Goal: Information Seeking & Learning: Learn about a topic

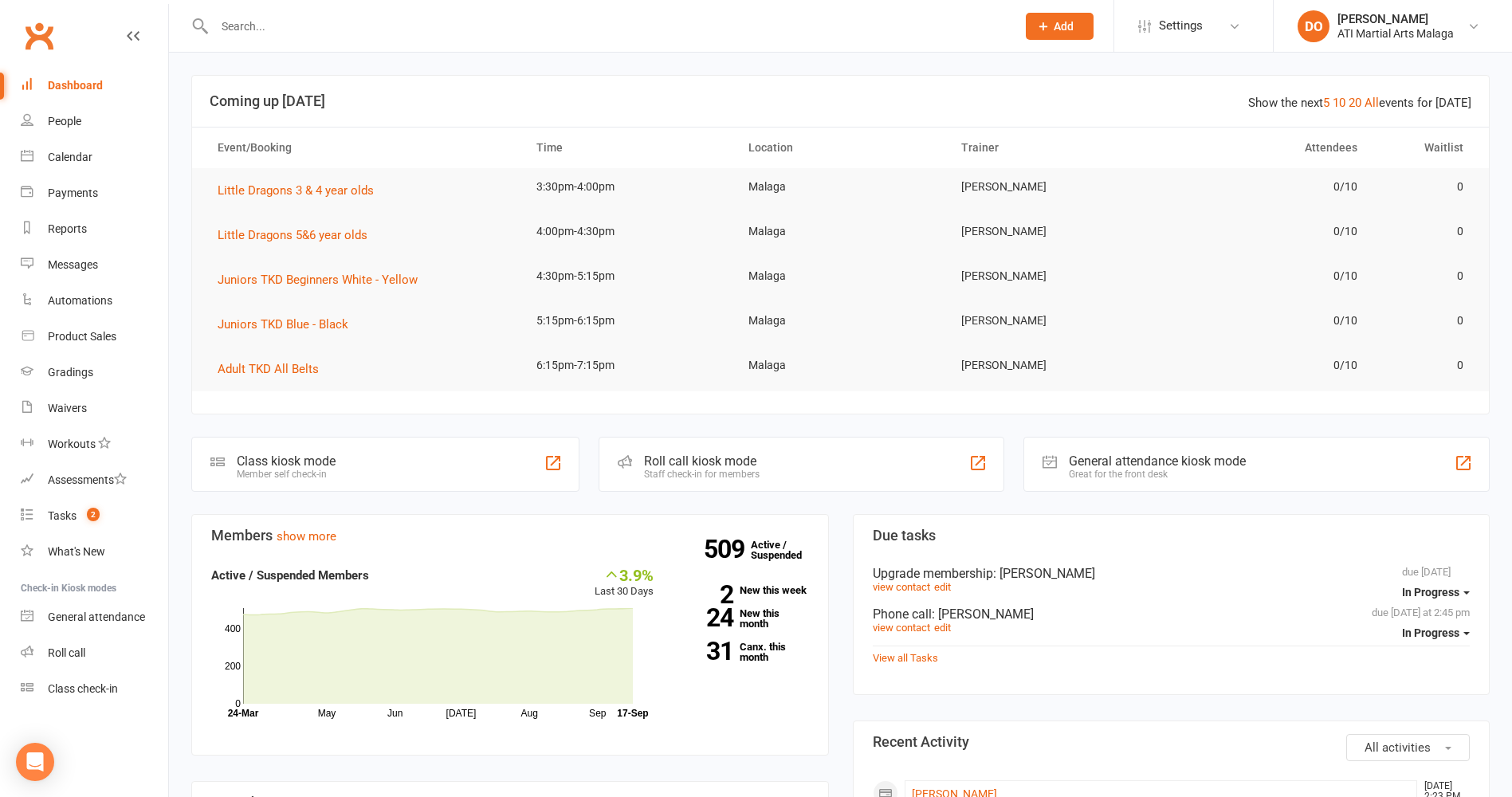
click at [708, 24] on input "text" at bounding box center [607, 26] width 795 height 23
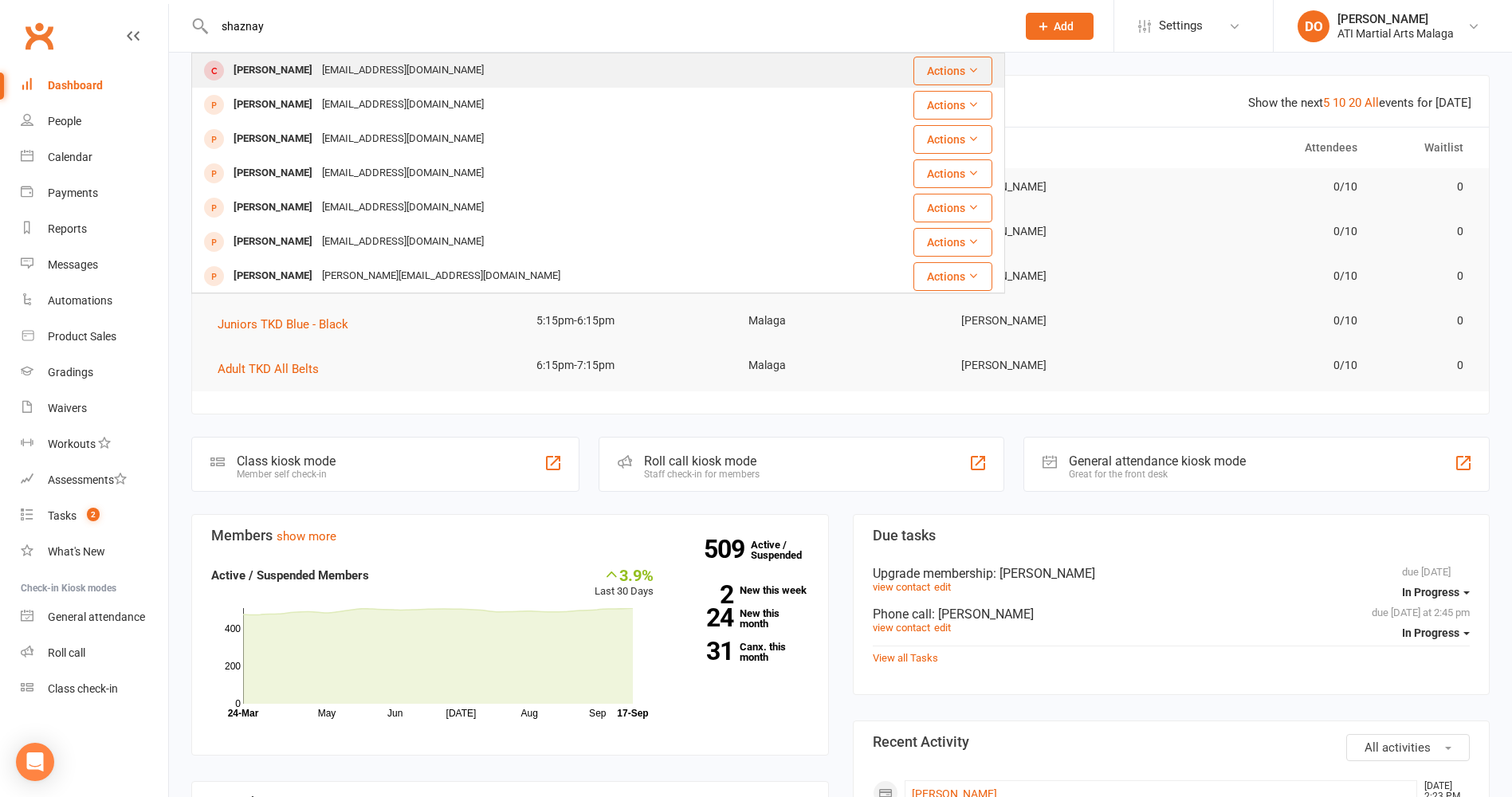
type input "shaznay"
click at [430, 73] on div "noemail@exampleroom.com" at bounding box center [402, 71] width 171 height 23
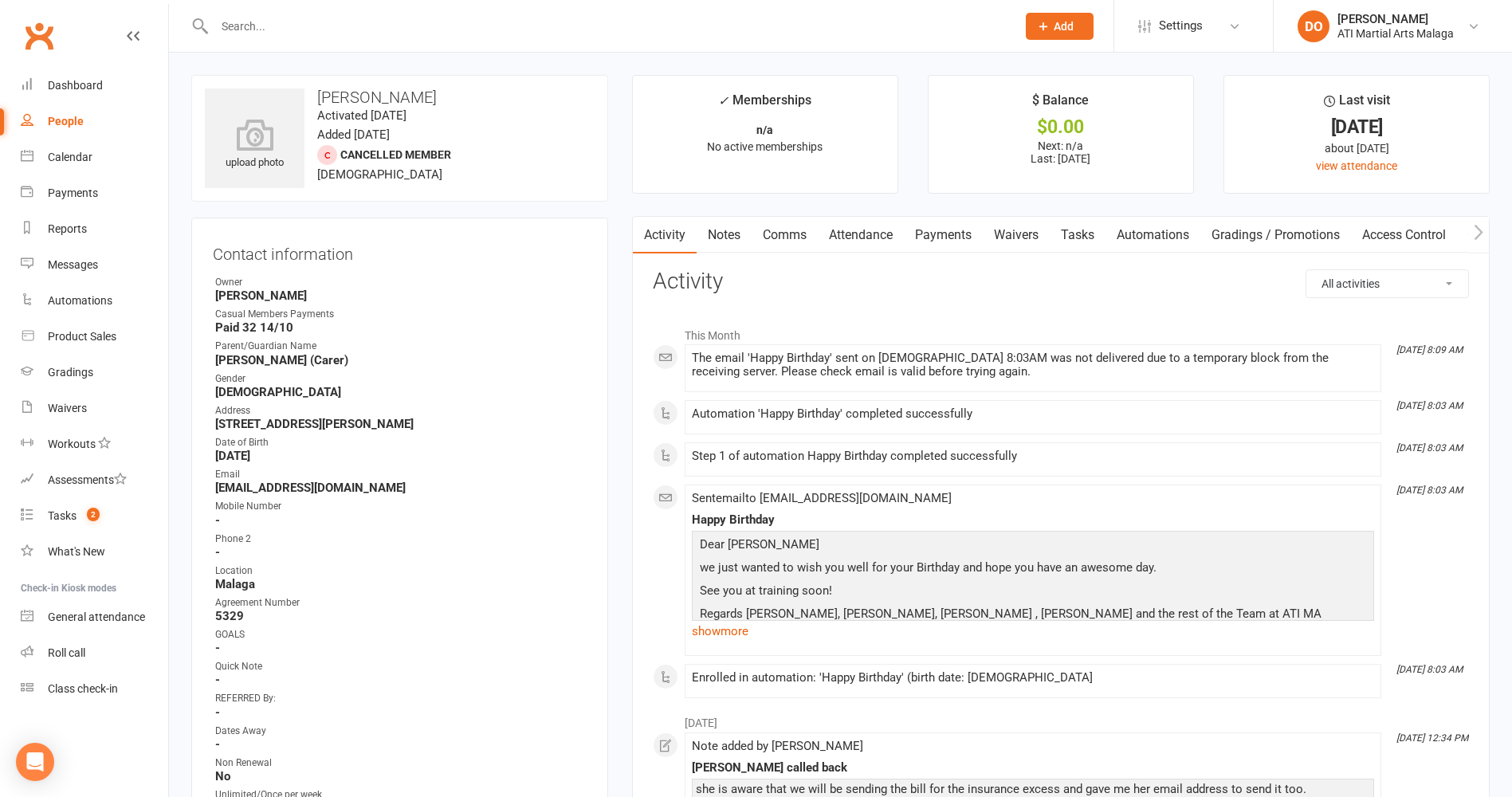
click at [726, 234] on link "Notes" at bounding box center [724, 235] width 55 height 37
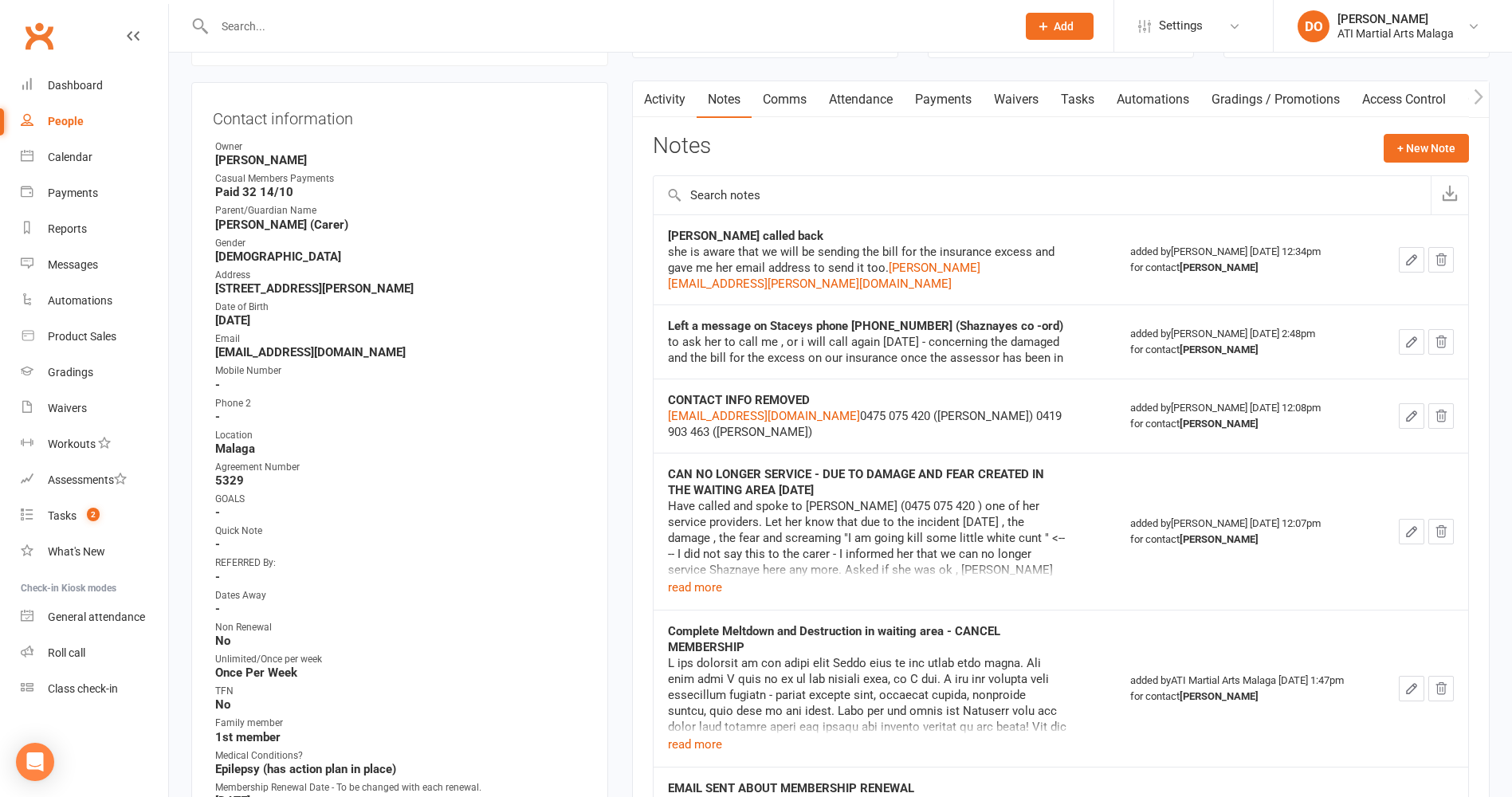
scroll to position [160, 0]
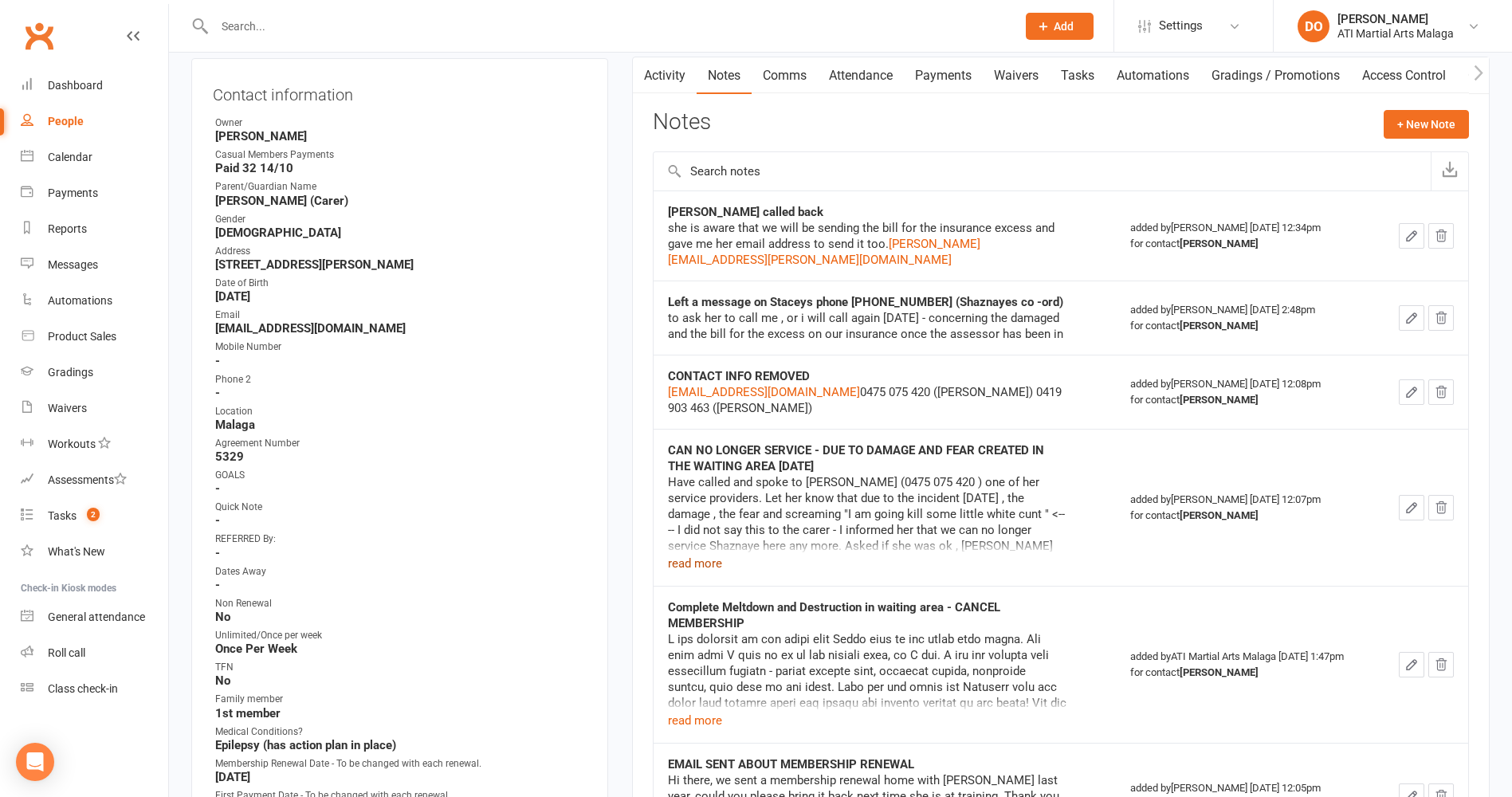
click at [716, 560] on button "read more" at bounding box center [695, 563] width 54 height 19
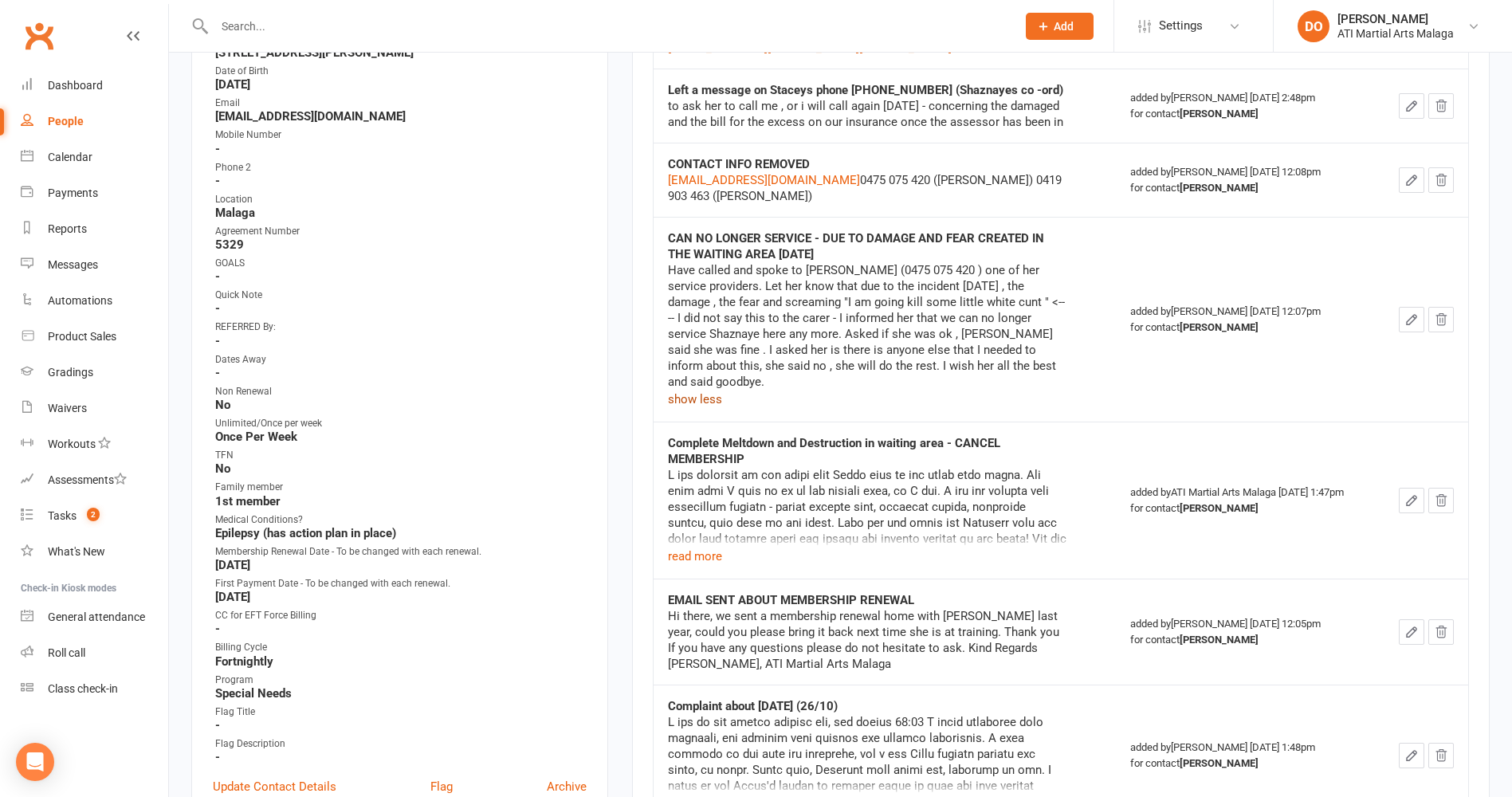
scroll to position [398, 0]
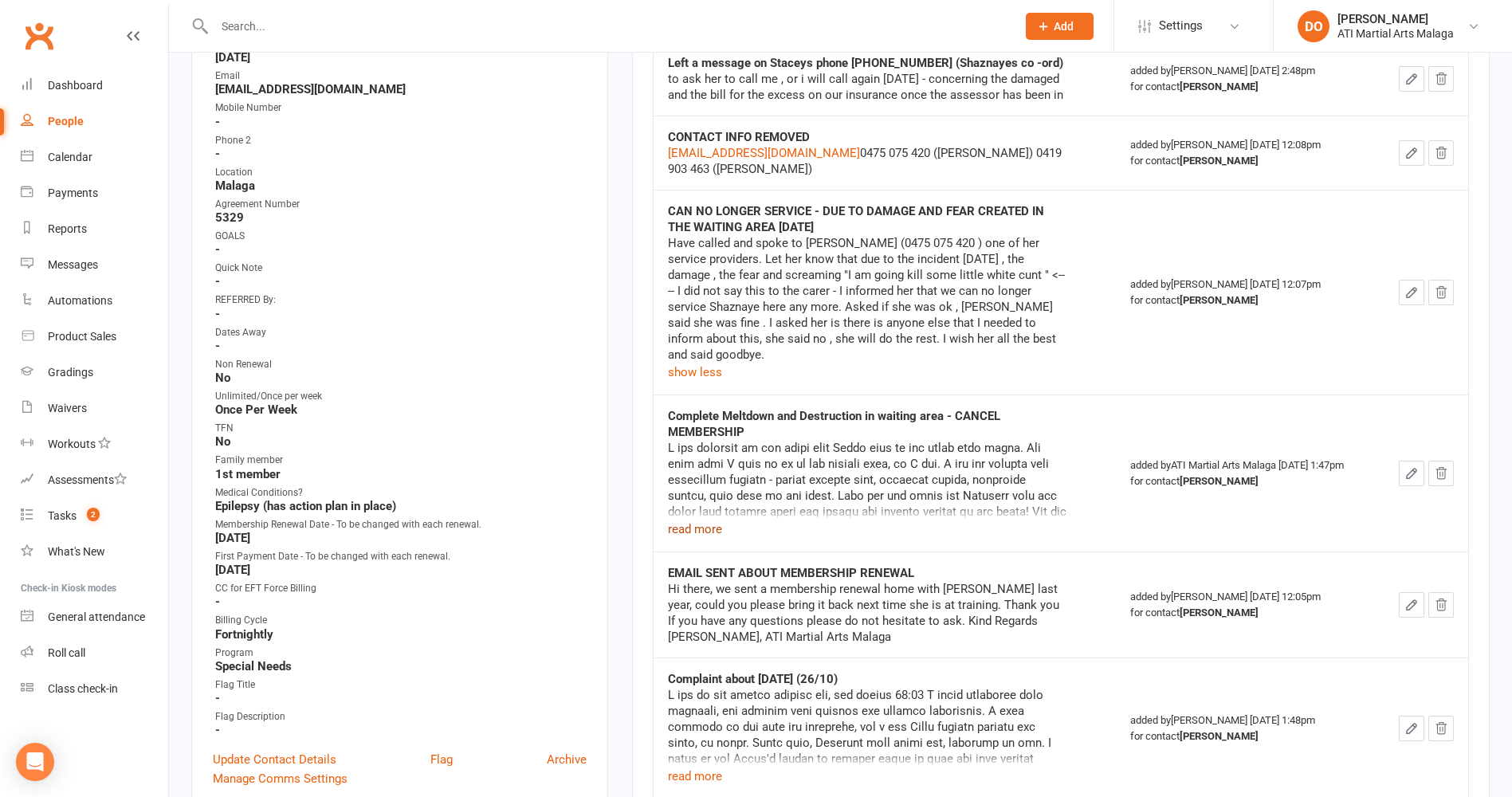
click at [717, 519] on button "read more" at bounding box center [695, 529] width 54 height 19
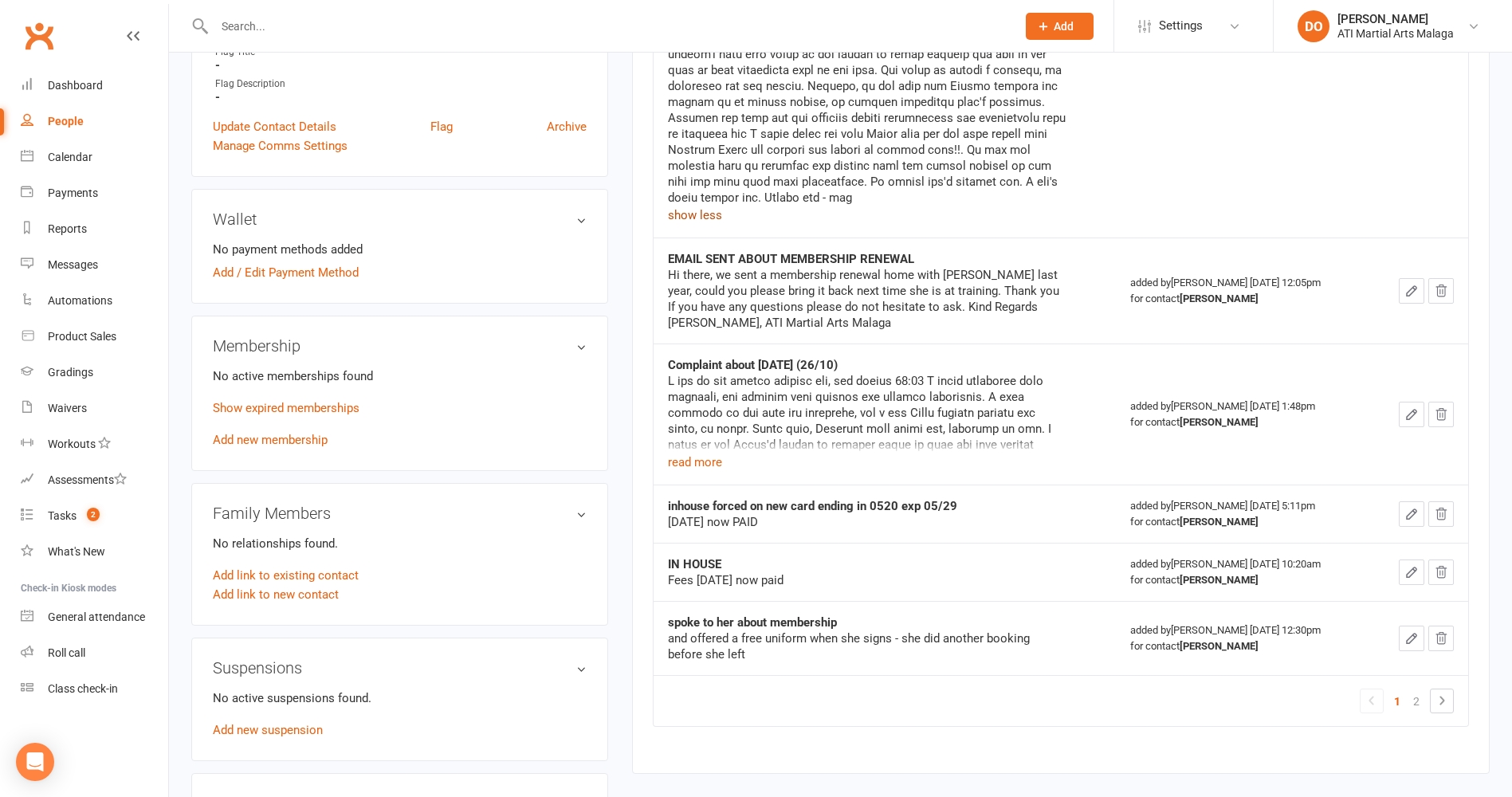
scroll to position [1036, 0]
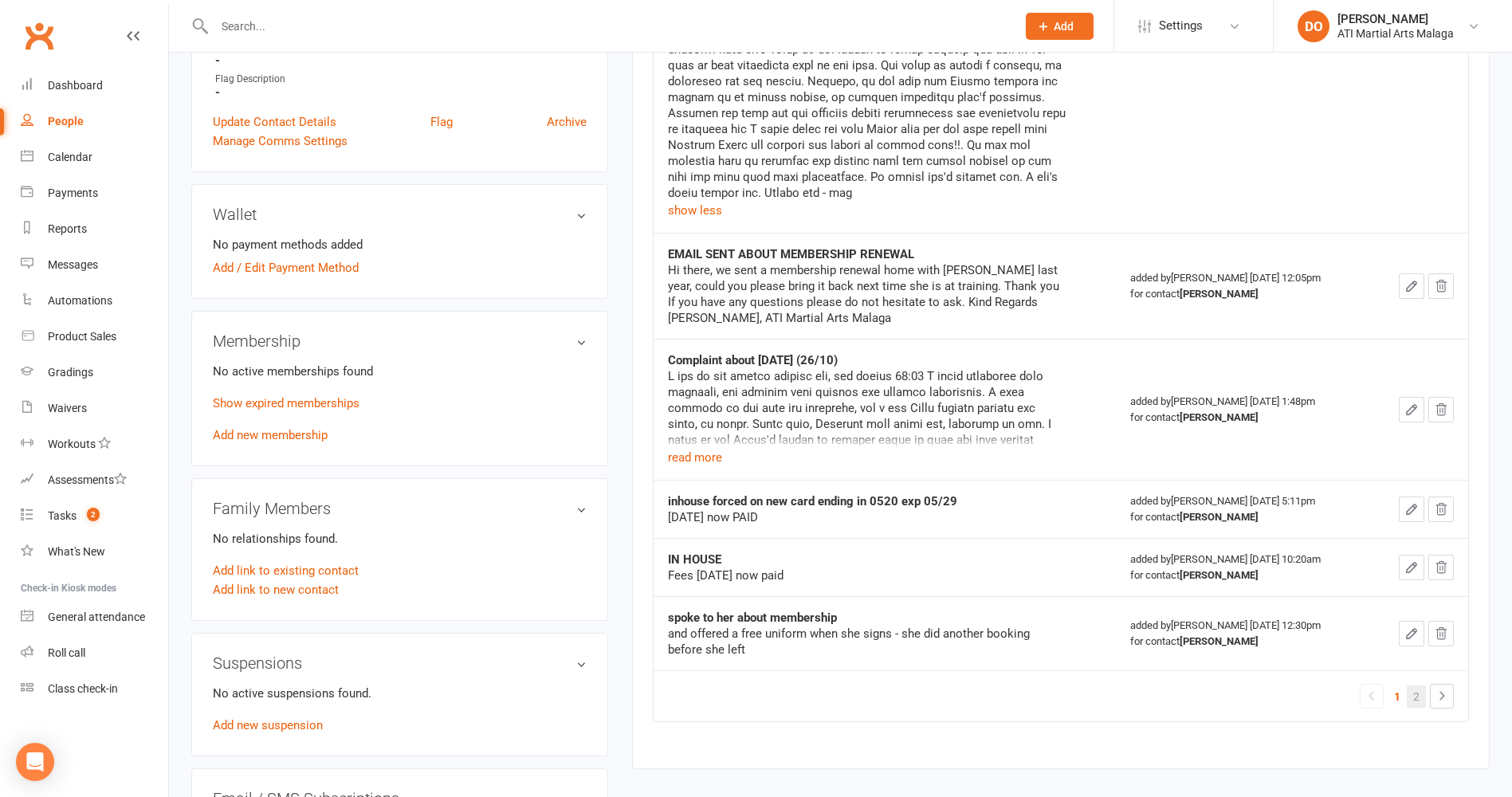
click at [1417, 685] on link "2" at bounding box center [1416, 697] width 19 height 23
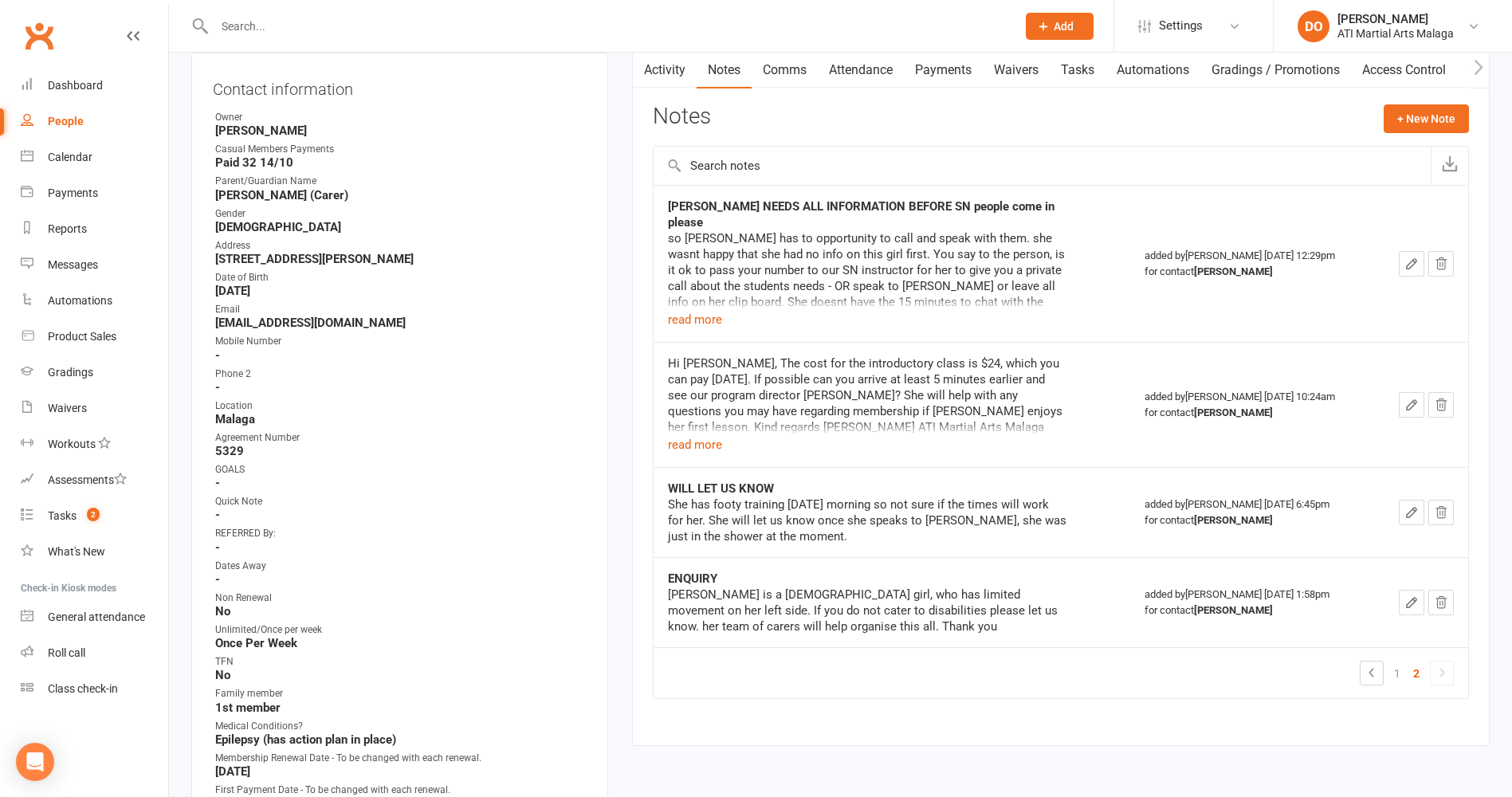
scroll to position [160, 0]
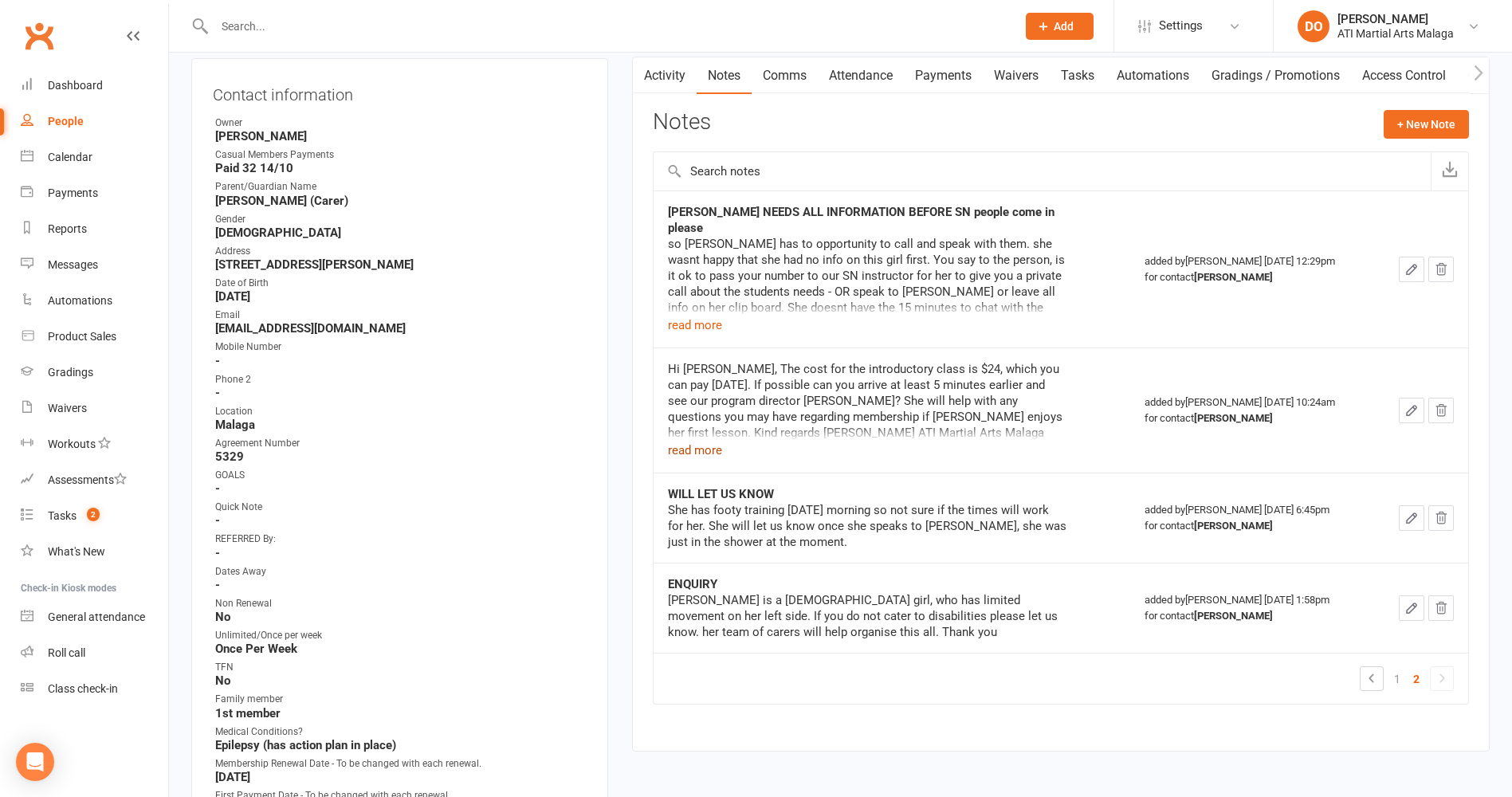
click at [701, 441] on button "read more" at bounding box center [695, 450] width 54 height 19
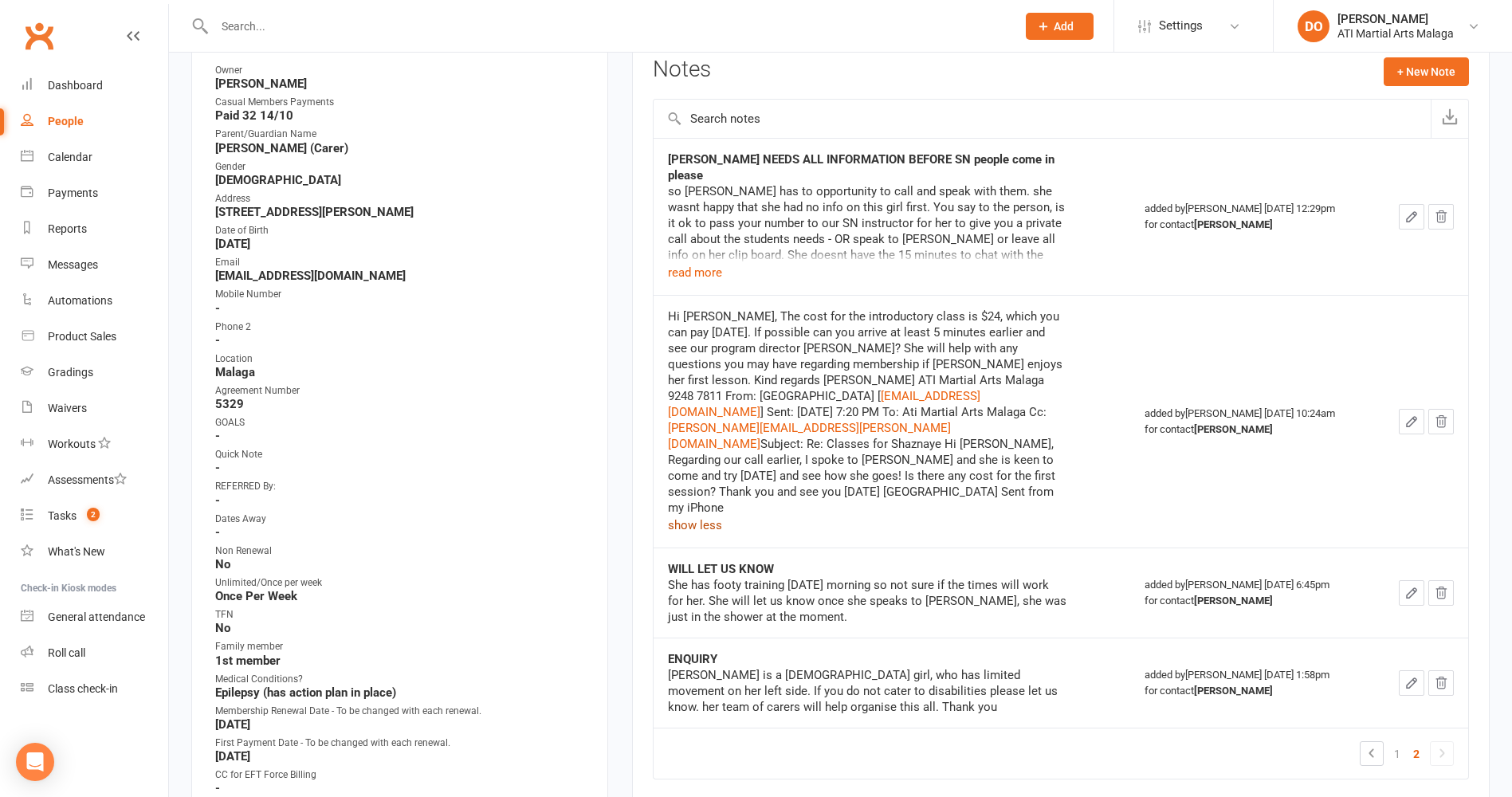
scroll to position [239, 0]
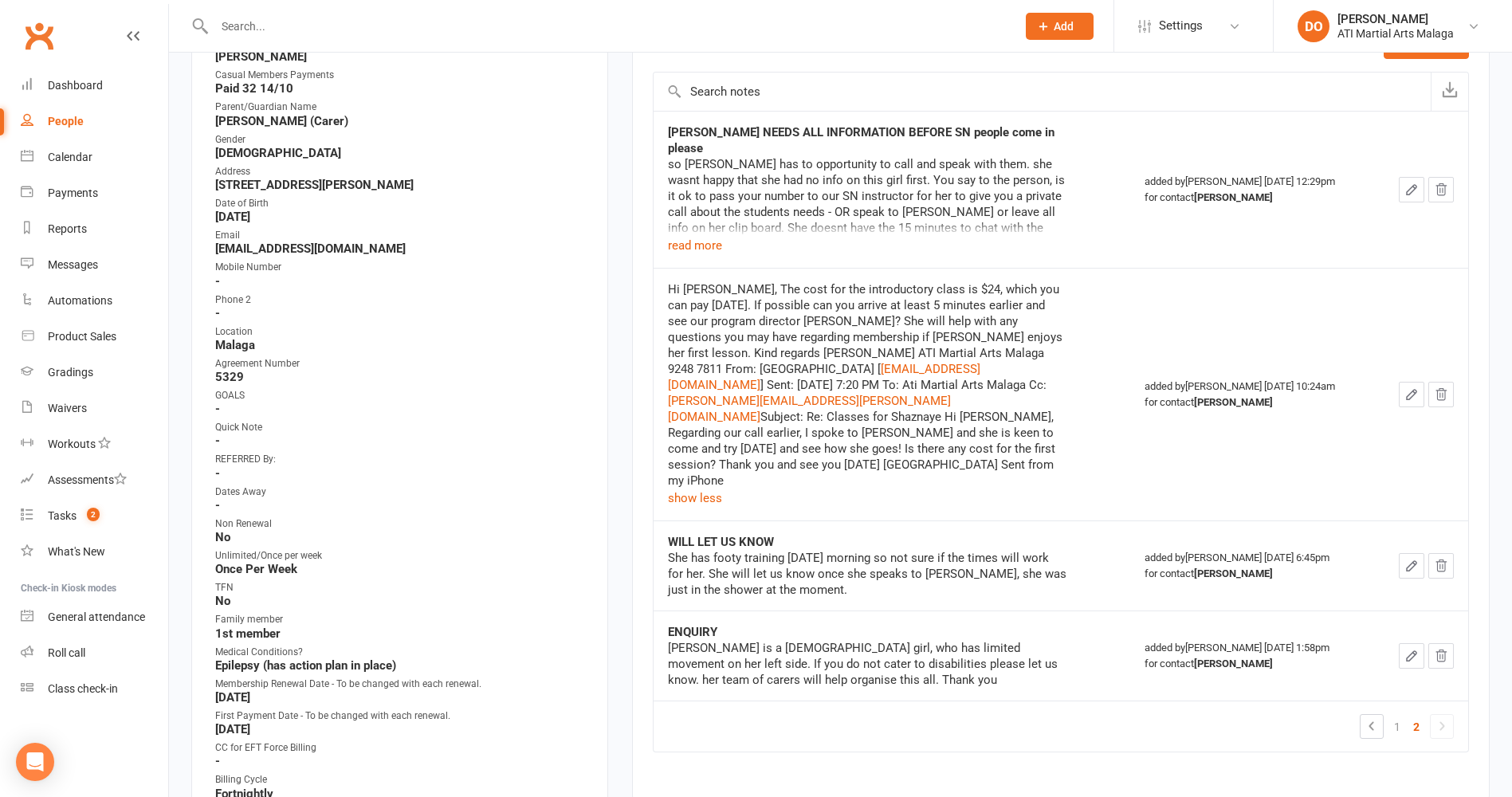
click at [1439, 717] on icon at bounding box center [1441, 726] width 19 height 19
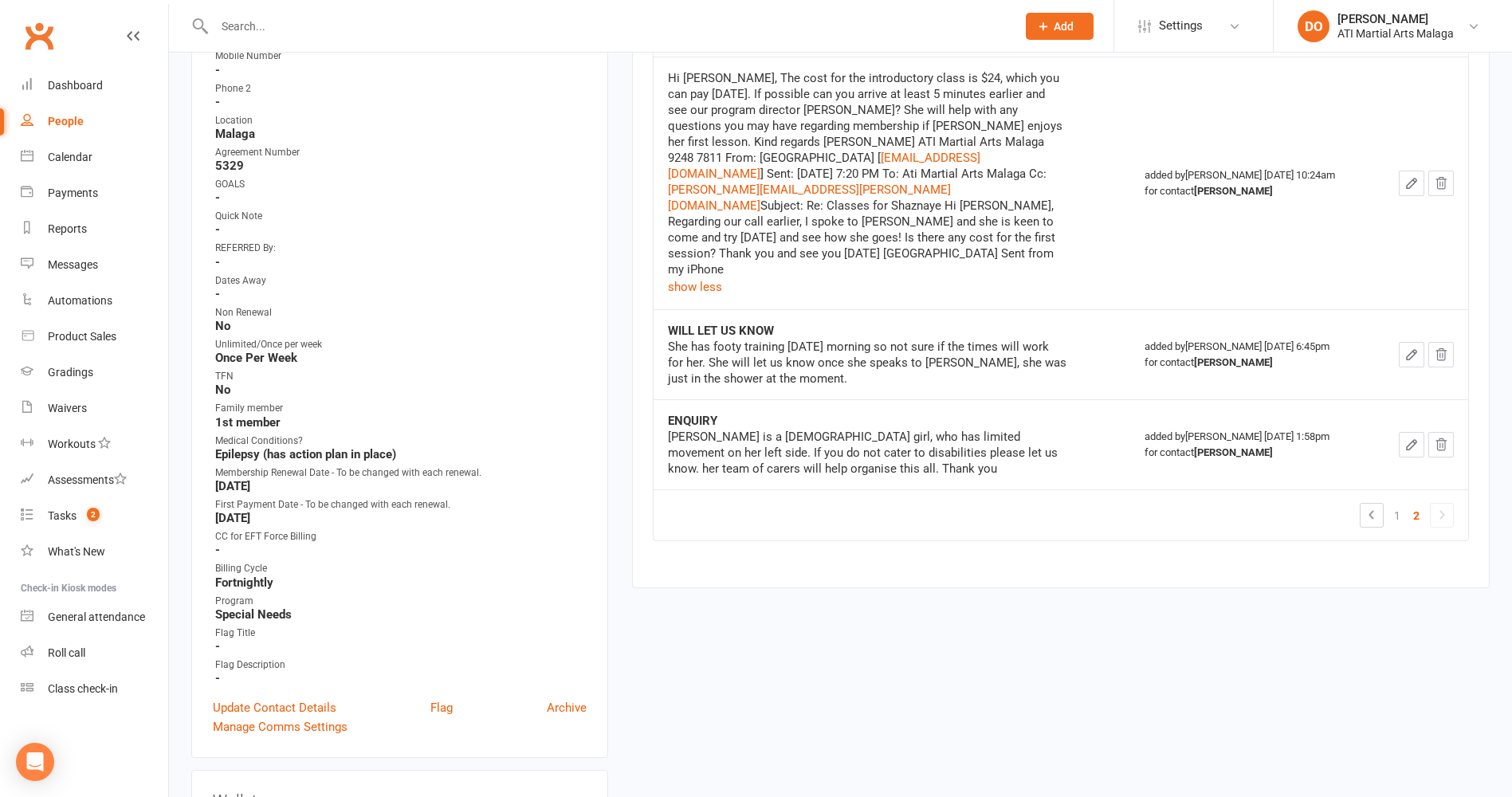
scroll to position [478, 0]
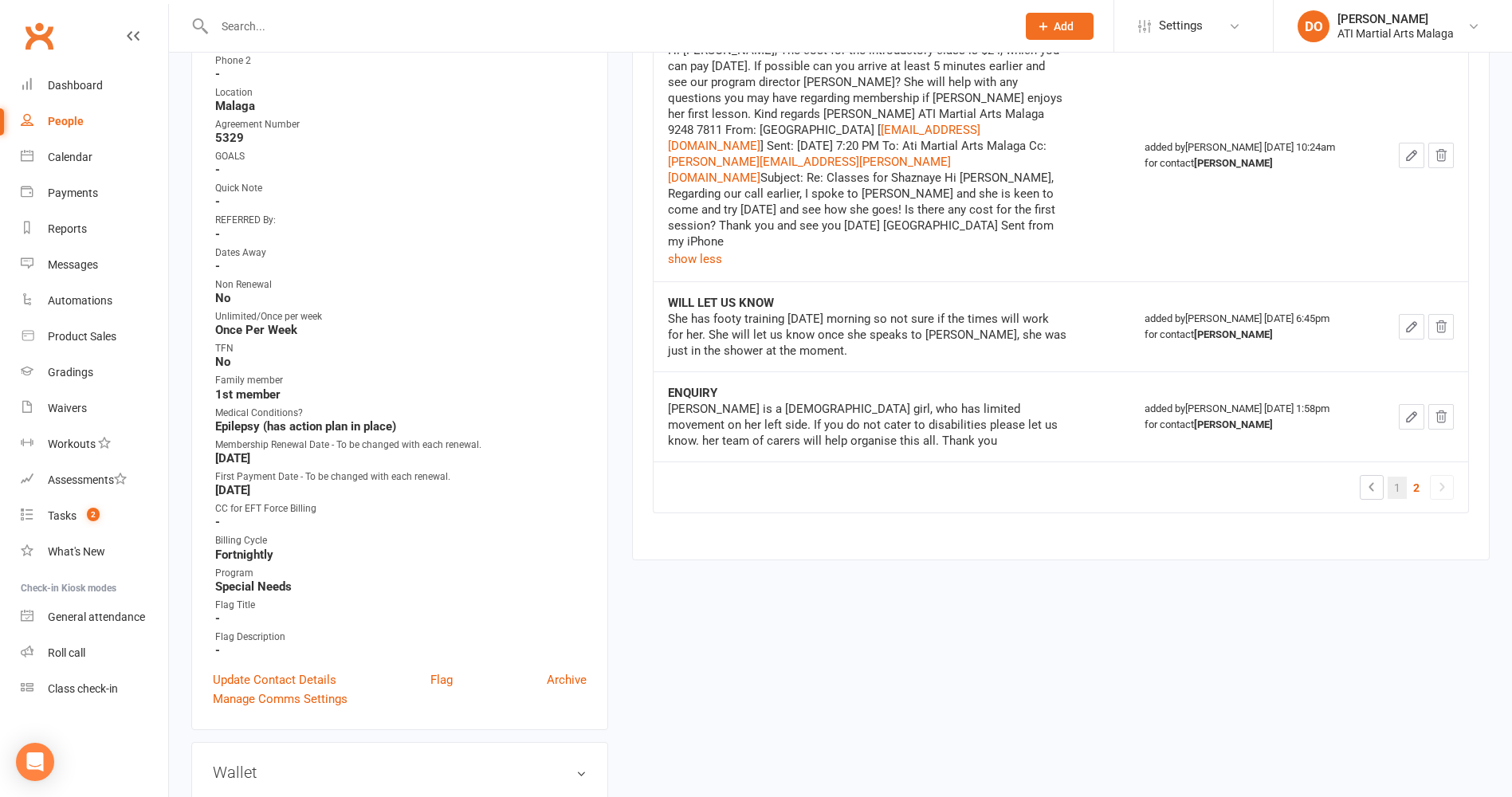
click at [1394, 477] on link "1" at bounding box center [1397, 488] width 19 height 23
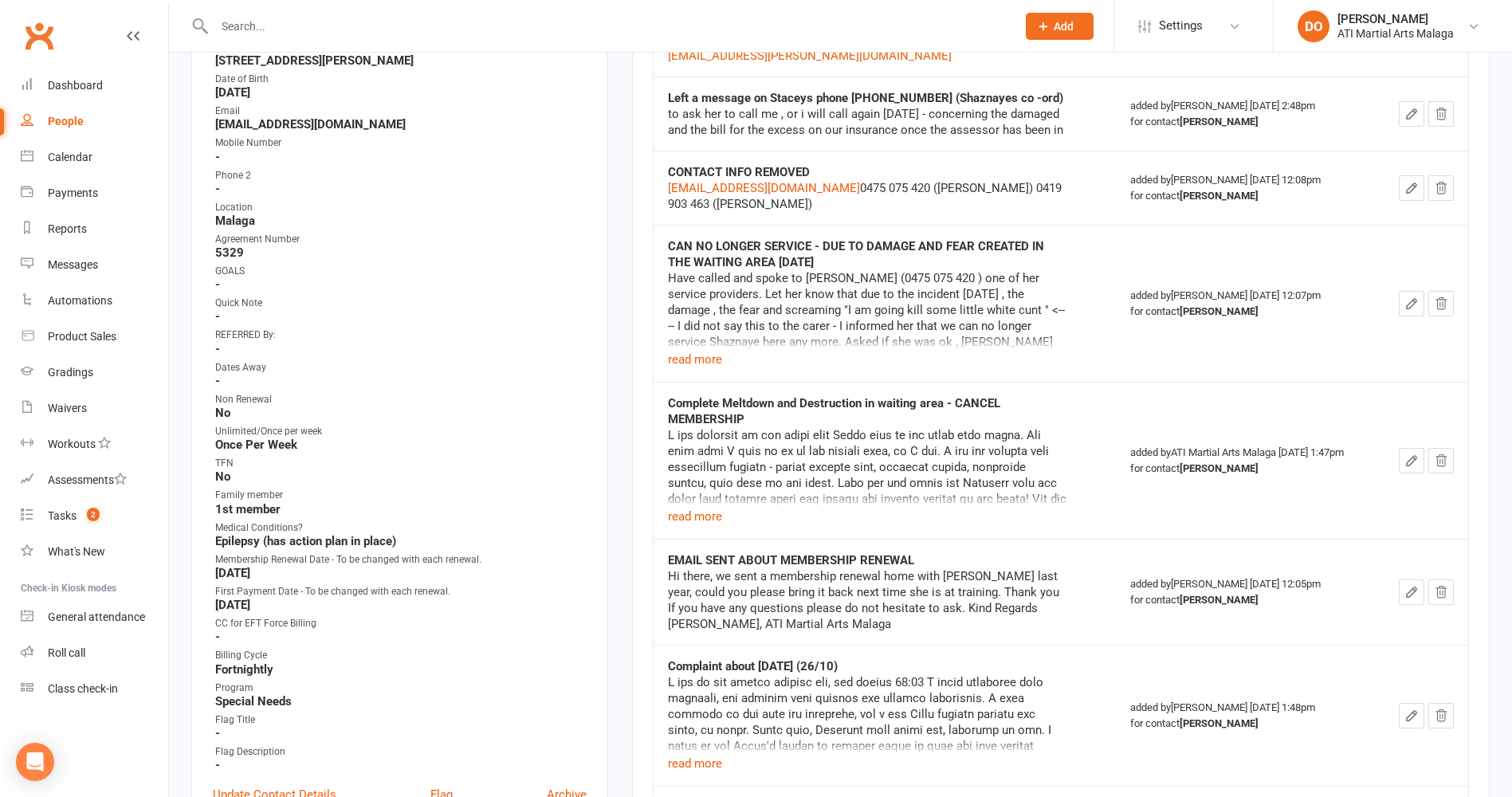
scroll to position [398, 0]
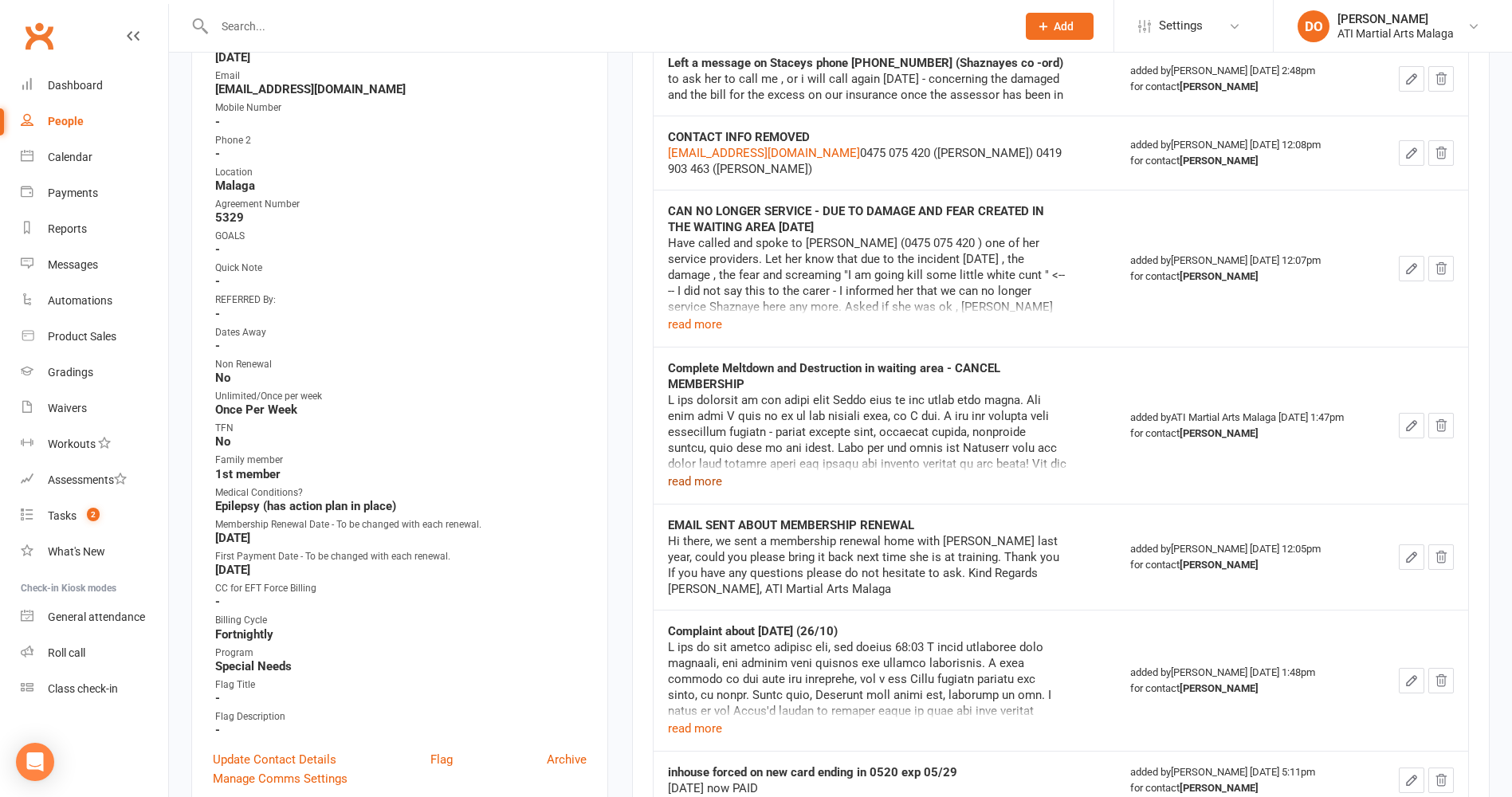
click at [681, 481] on button "read more" at bounding box center [695, 481] width 54 height 19
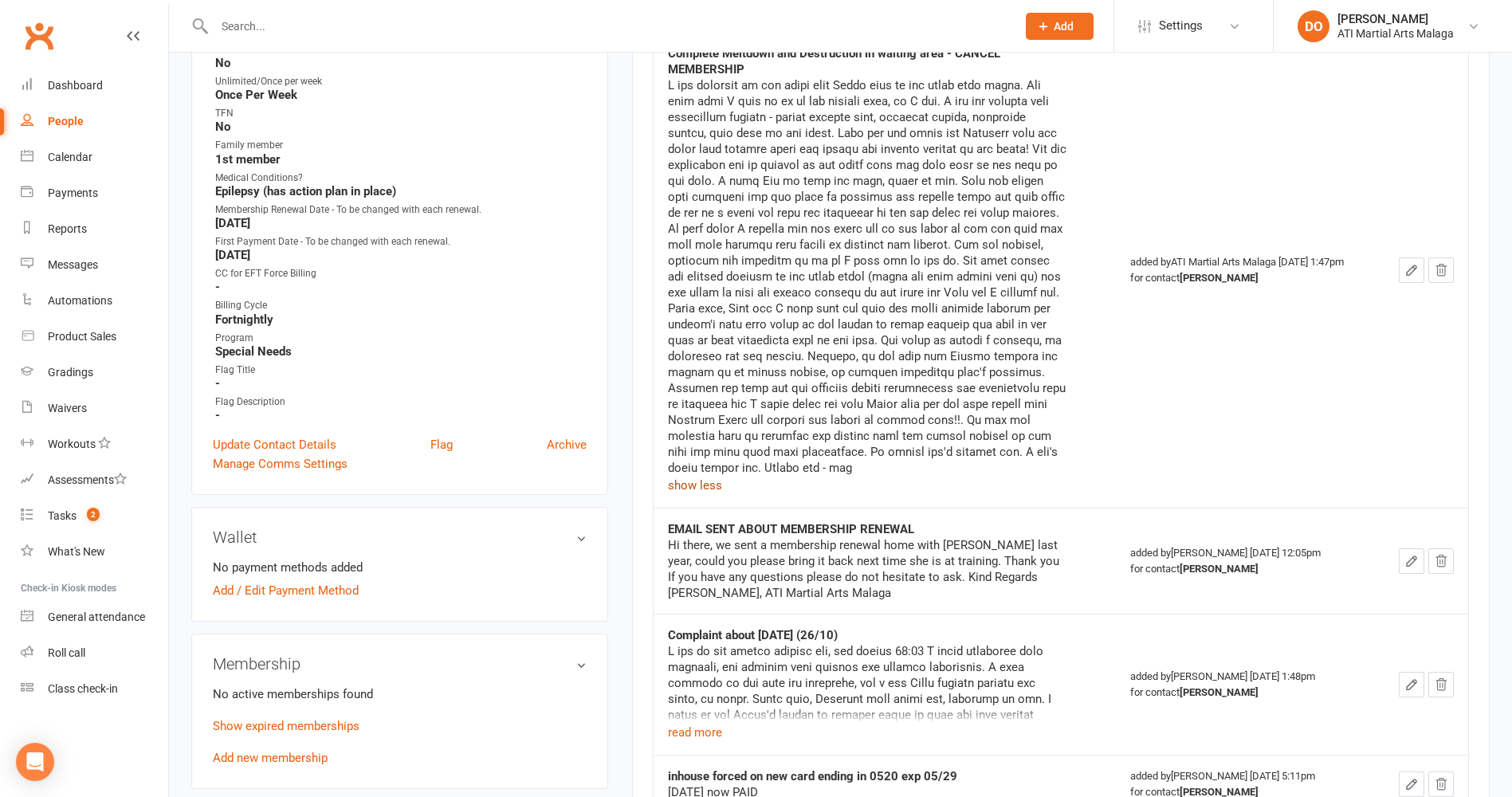
scroll to position [717, 0]
